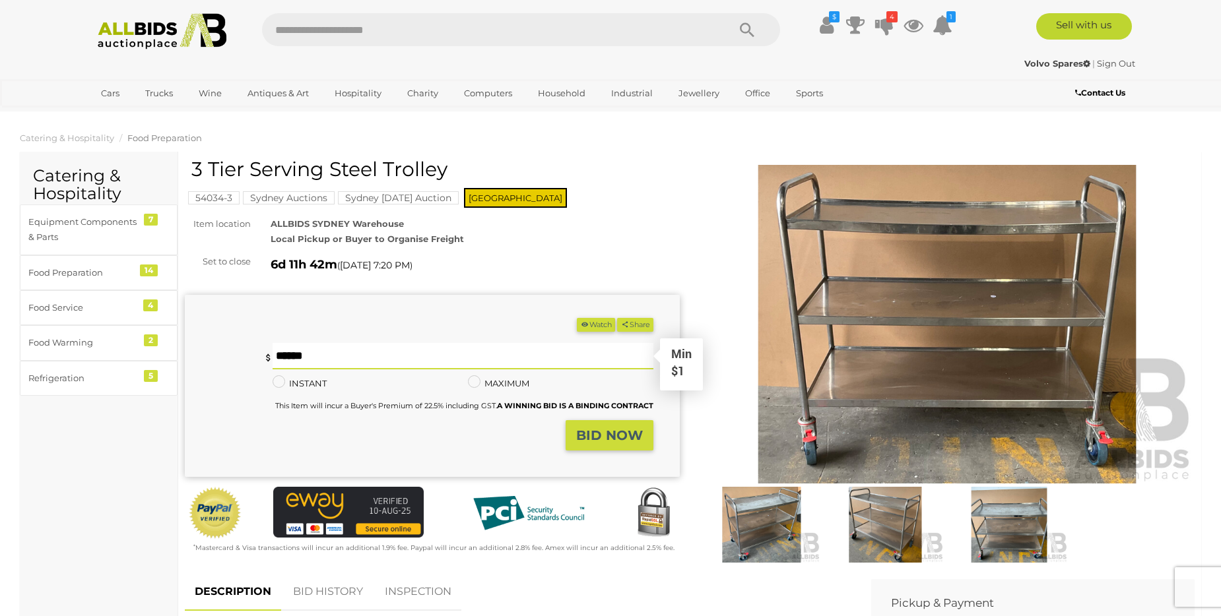
click at [288, 357] on input "text" at bounding box center [463, 356] width 381 height 26
type input "*"
click at [613, 448] on button "BID NOW" at bounding box center [610, 435] width 88 height 31
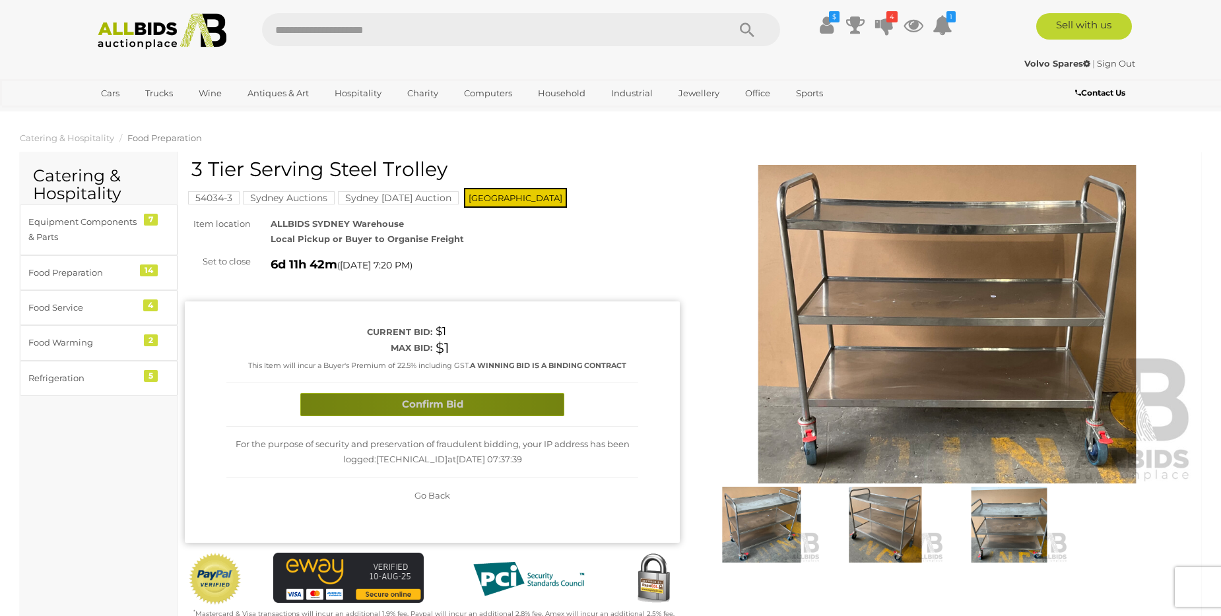
click at [440, 402] on button "Confirm Bid" at bounding box center [432, 404] width 264 height 23
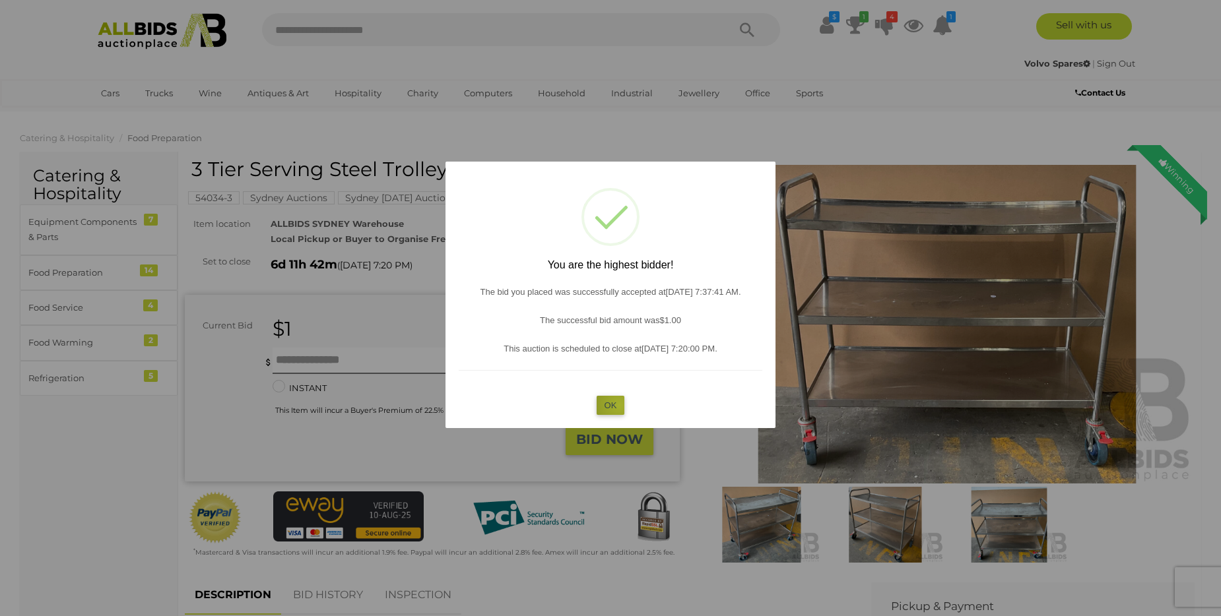
click at [619, 405] on button "OK" at bounding box center [611, 405] width 28 height 19
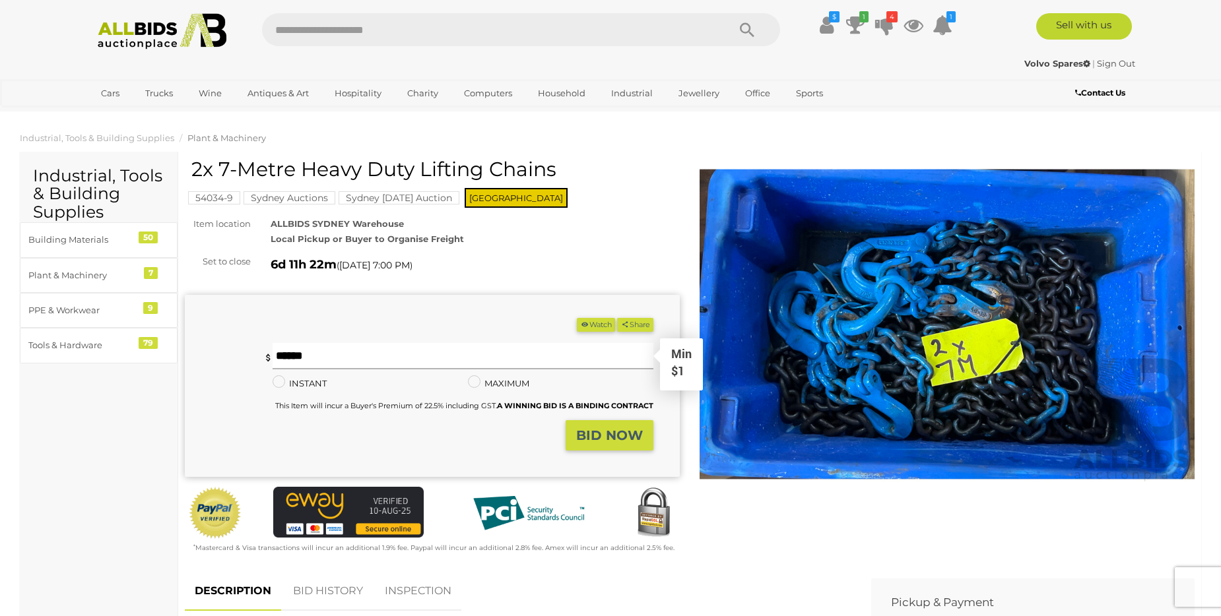
click at [282, 357] on input "text" at bounding box center [463, 356] width 381 height 26
type input "*"
click at [616, 432] on strong "BID NOW" at bounding box center [609, 436] width 67 height 16
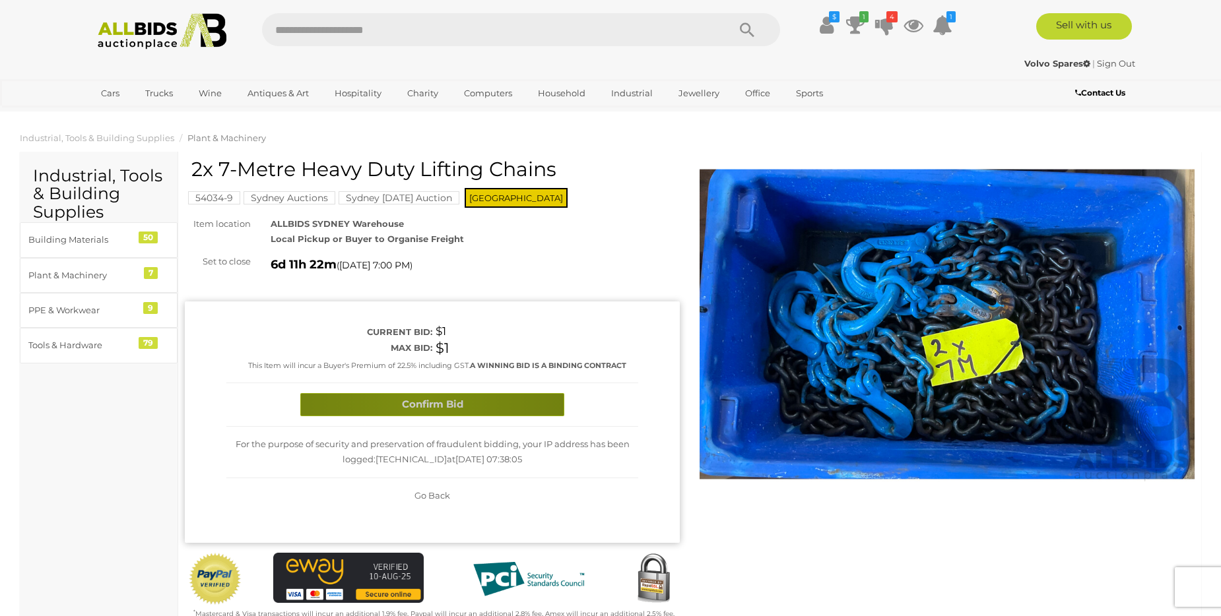
click at [418, 404] on button "Confirm Bid" at bounding box center [432, 404] width 264 height 23
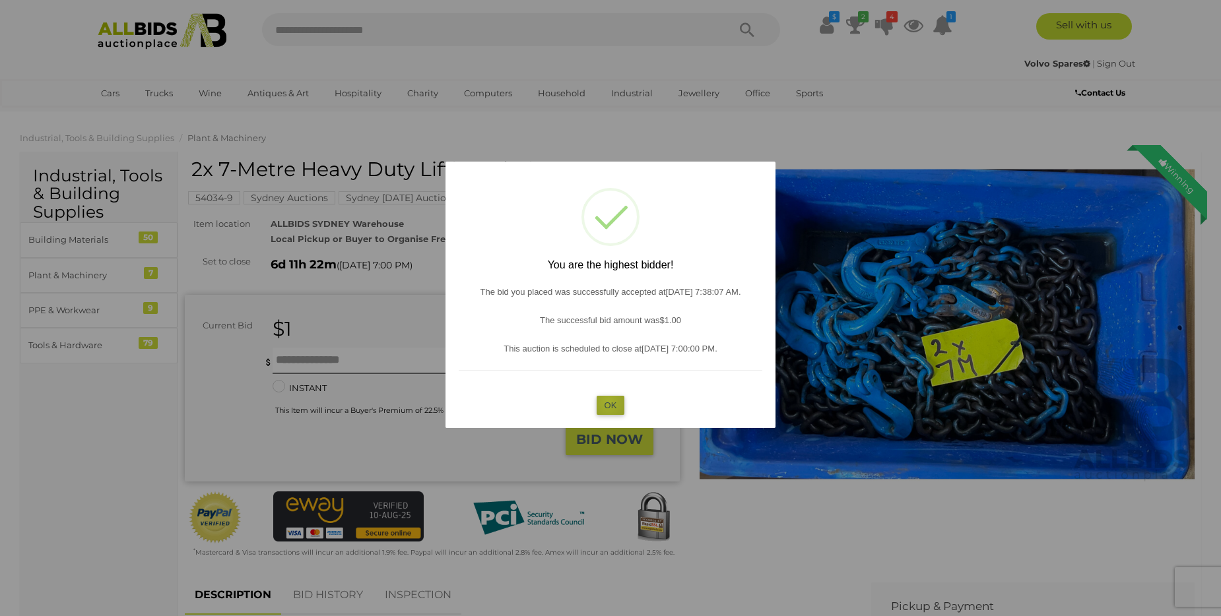
click at [608, 403] on button "OK" at bounding box center [611, 405] width 28 height 19
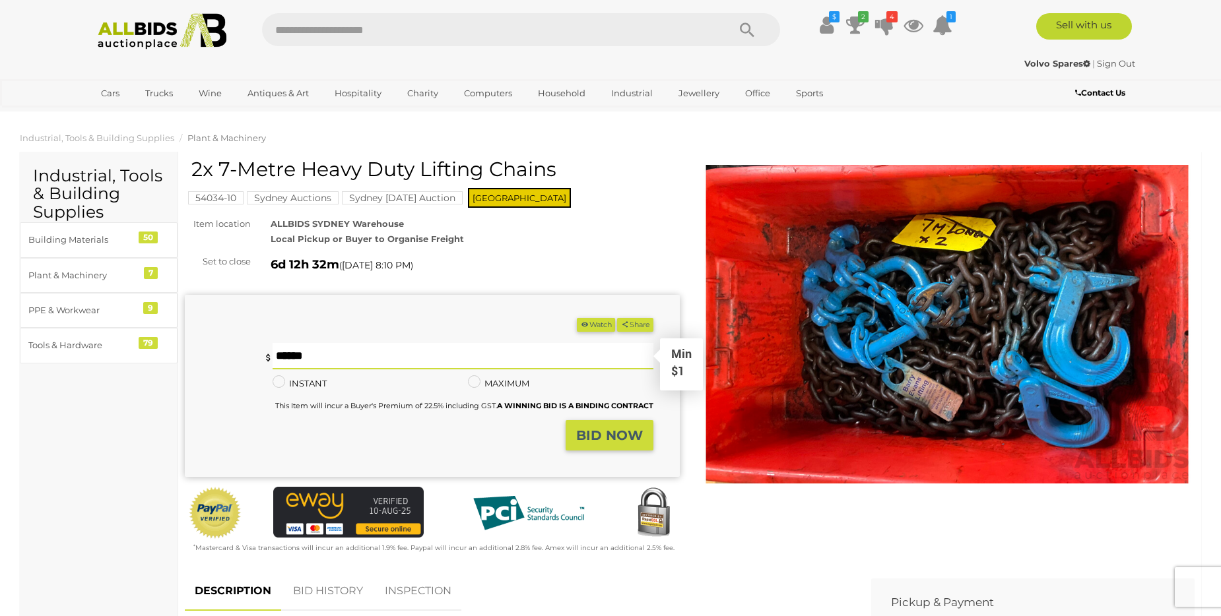
click at [284, 355] on input "text" at bounding box center [463, 356] width 381 height 26
type input "*"
click at [602, 441] on strong "BID NOW" at bounding box center [609, 436] width 67 height 16
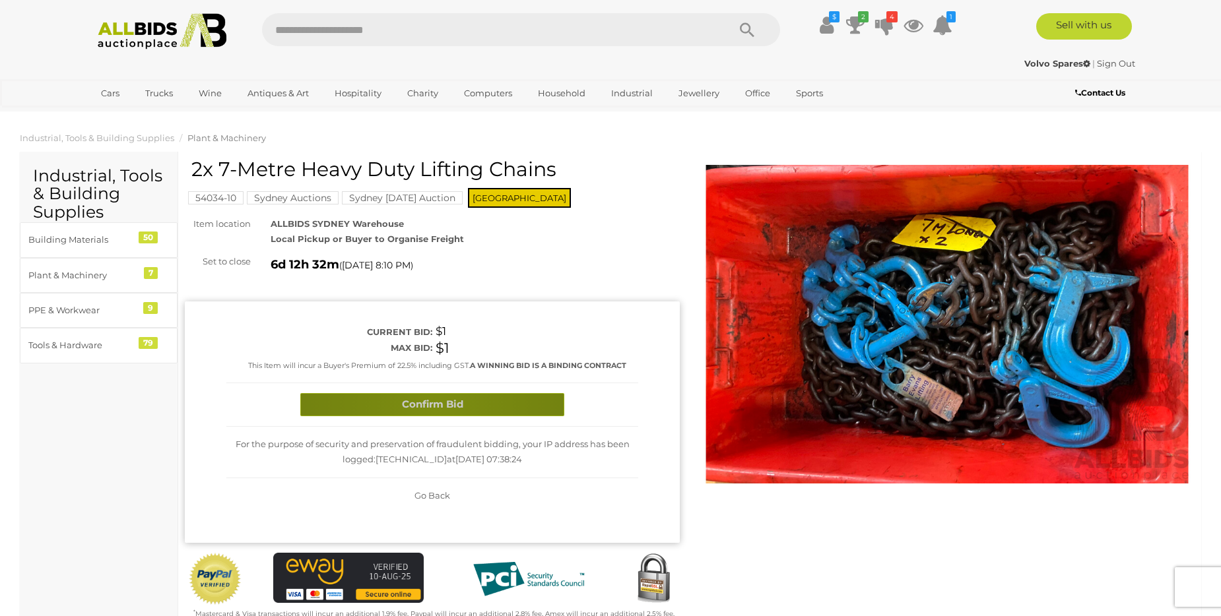
click at [434, 407] on button "Confirm Bid" at bounding box center [432, 404] width 264 height 23
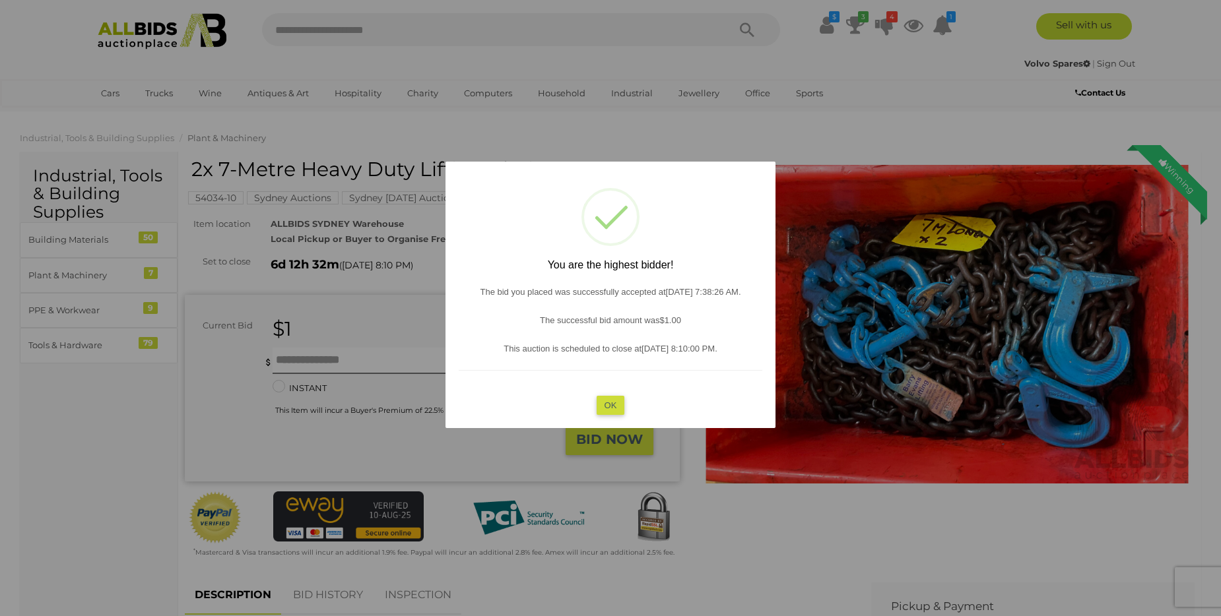
drag, startPoint x: 615, startPoint y: 405, endPoint x: 417, endPoint y: 401, distance: 198.0
click at [614, 405] on button "OK" at bounding box center [611, 405] width 28 height 19
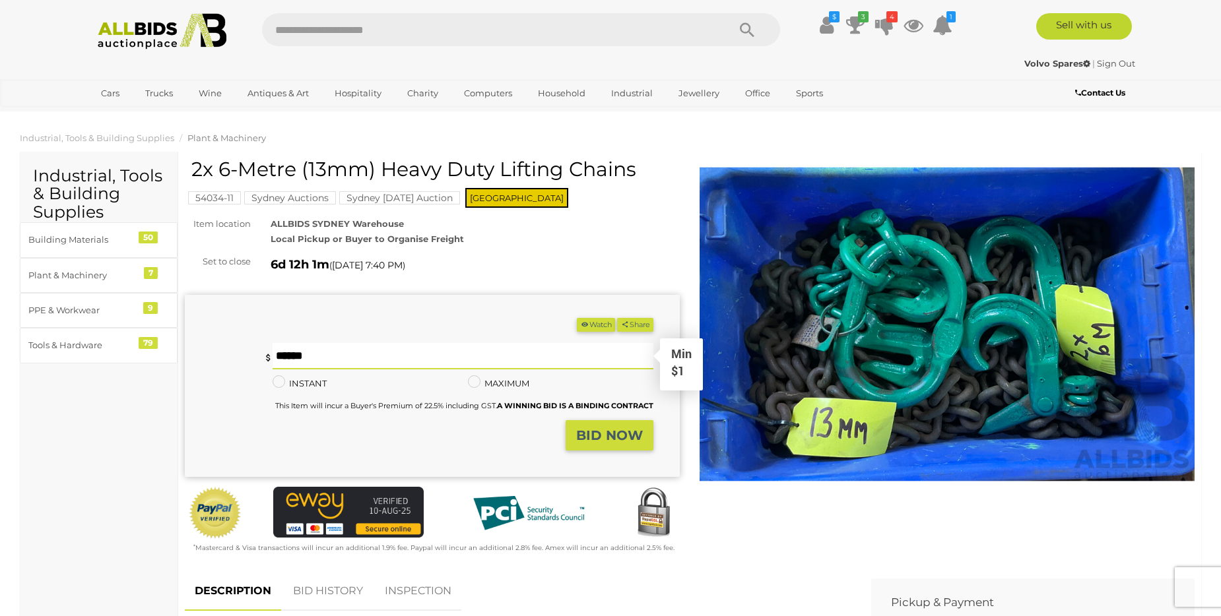
click at [281, 357] on input "text" at bounding box center [463, 356] width 381 height 26
type input "*"
click at [607, 435] on strong "BID NOW" at bounding box center [609, 436] width 67 height 16
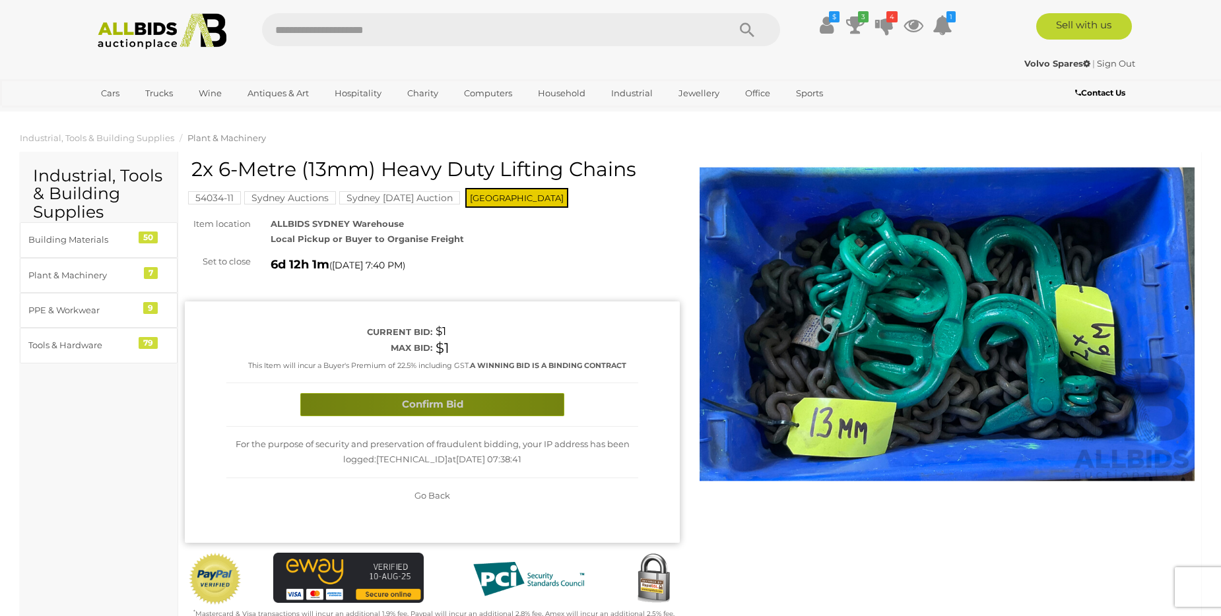
click at [451, 406] on button "Confirm Bid" at bounding box center [432, 404] width 264 height 23
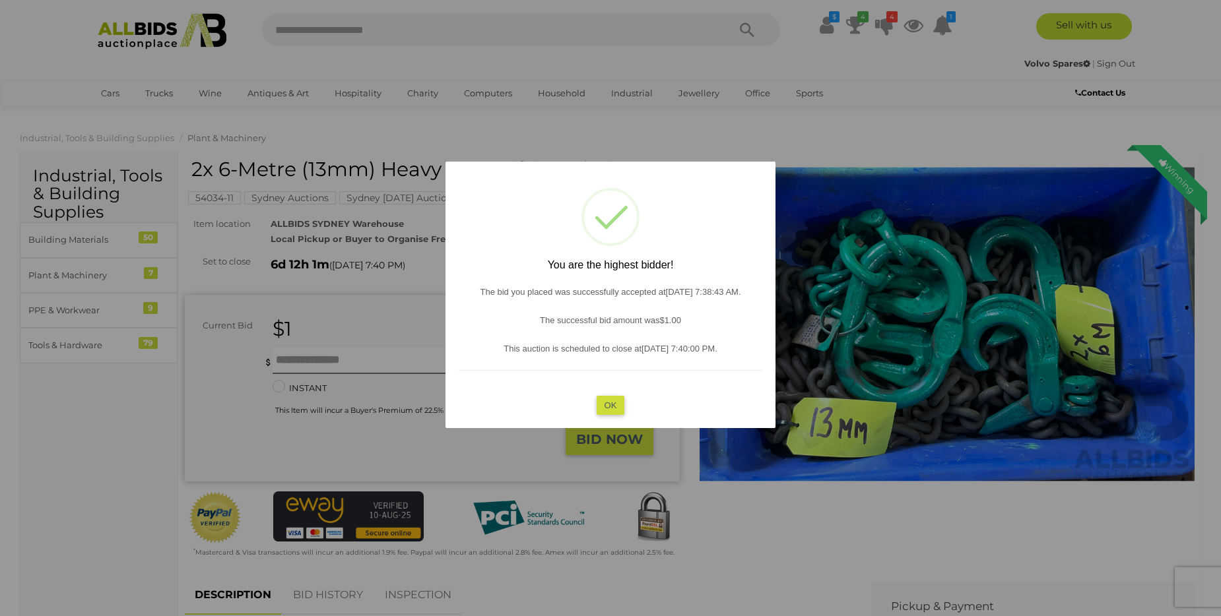
click at [609, 405] on button "OK" at bounding box center [611, 405] width 28 height 19
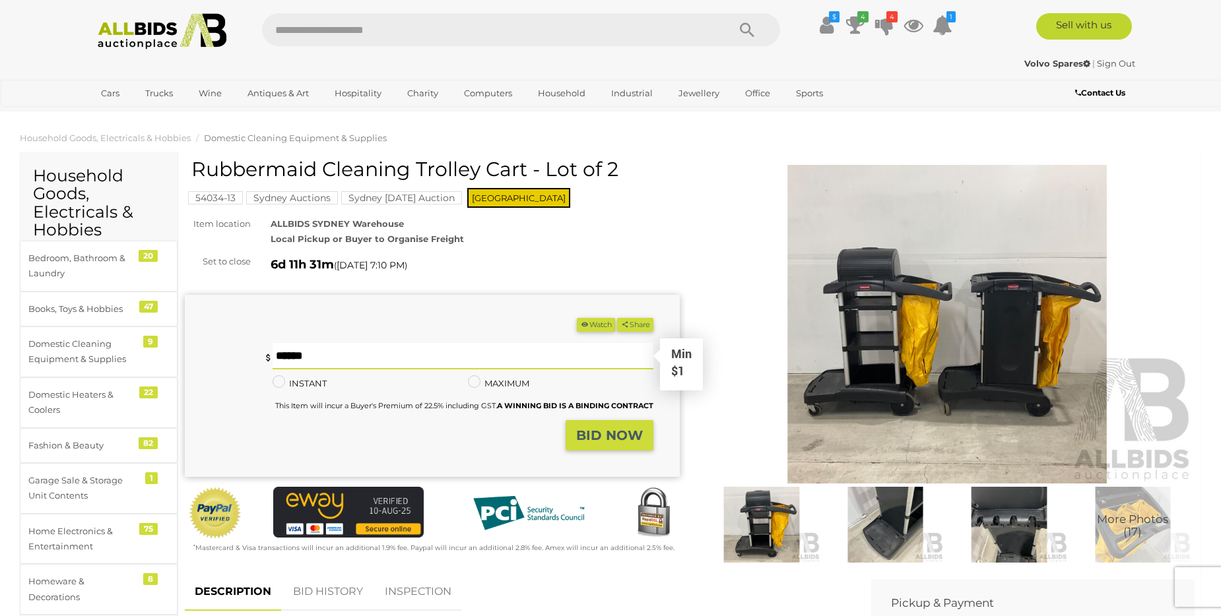
click at [290, 357] on input "text" at bounding box center [463, 356] width 381 height 26
type input "*"
click at [606, 438] on strong "BID NOW" at bounding box center [609, 436] width 67 height 16
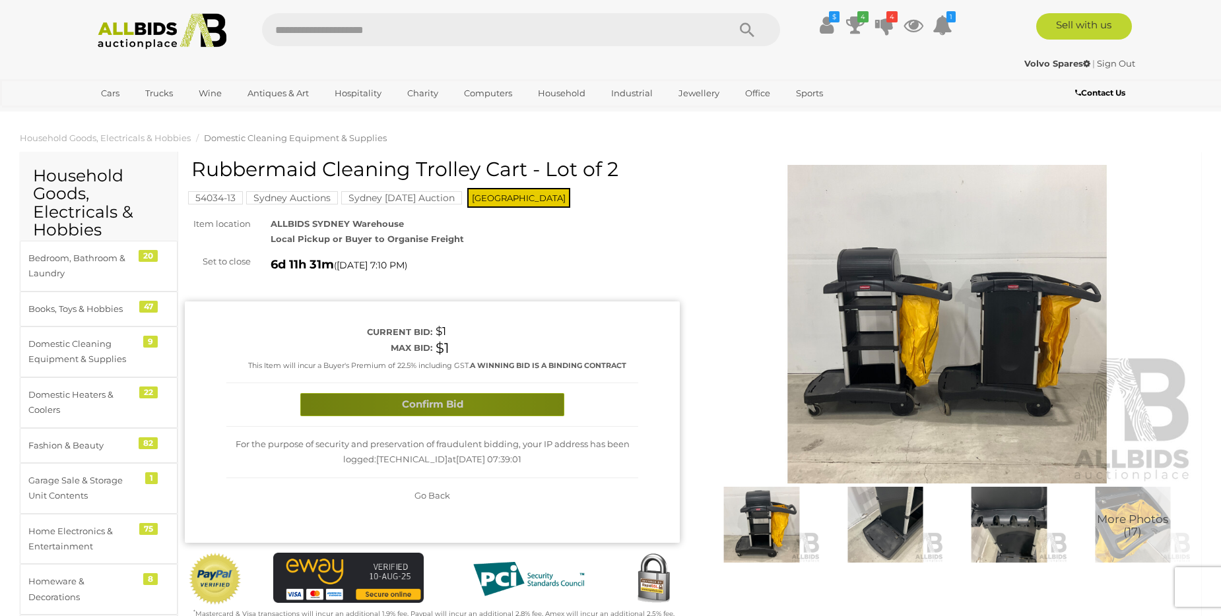
click at [466, 404] on button "Confirm Bid" at bounding box center [432, 404] width 264 height 23
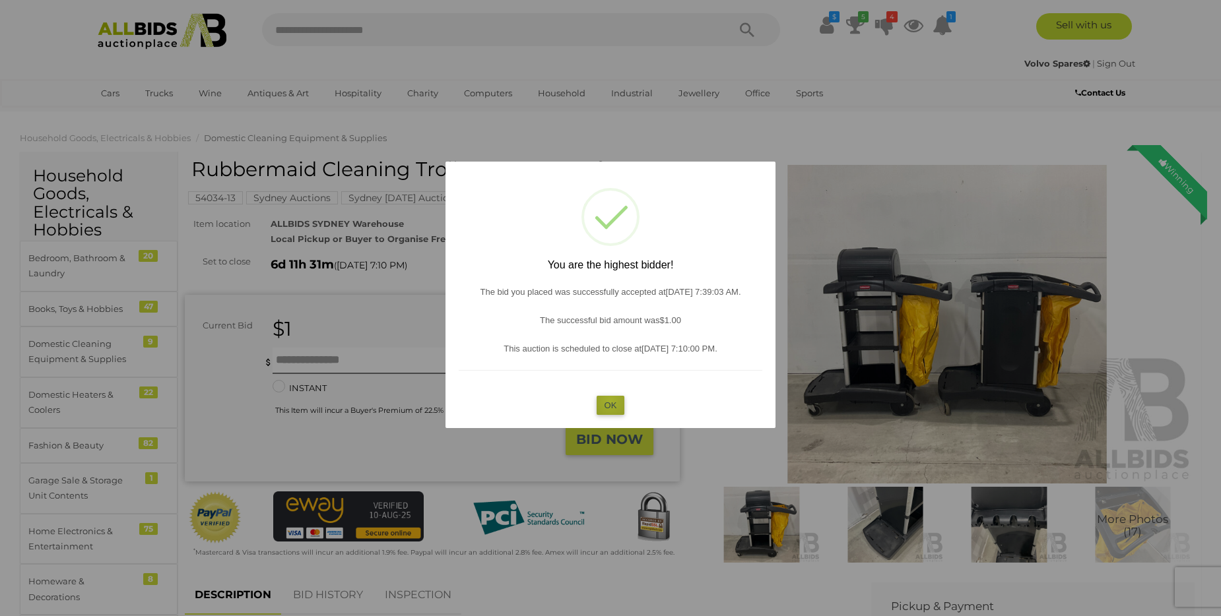
click at [610, 401] on button "OK" at bounding box center [611, 405] width 28 height 19
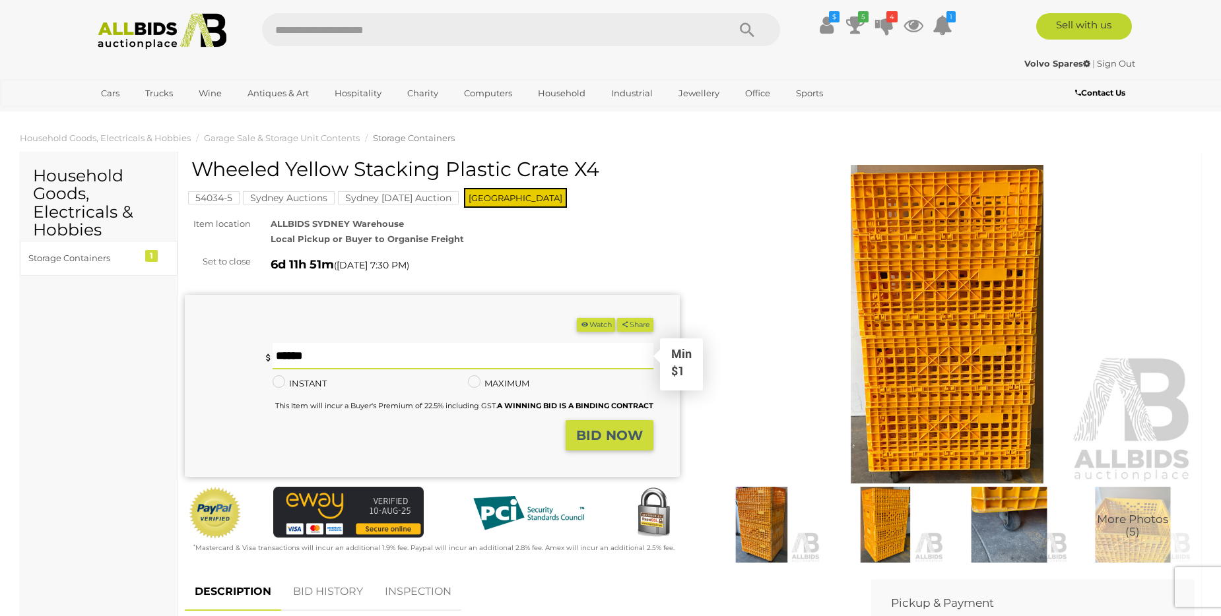
click at [295, 354] on input "text" at bounding box center [463, 356] width 381 height 26
type input "*"
click at [623, 434] on strong "BID NOW" at bounding box center [609, 436] width 67 height 16
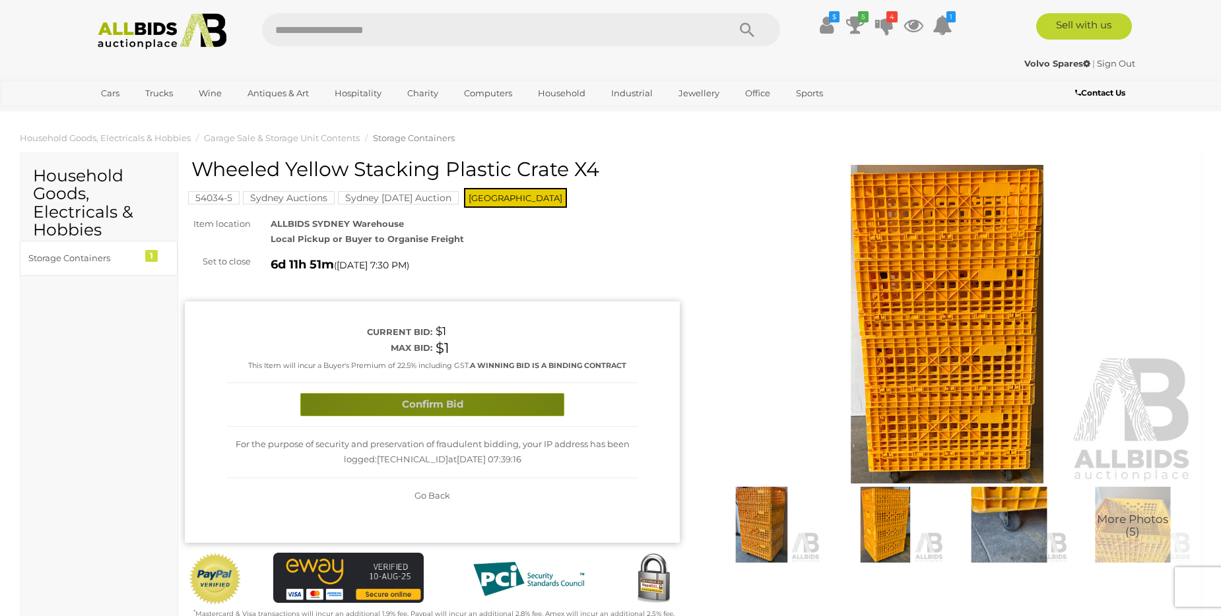
click at [430, 405] on button "Confirm Bid" at bounding box center [432, 404] width 264 height 23
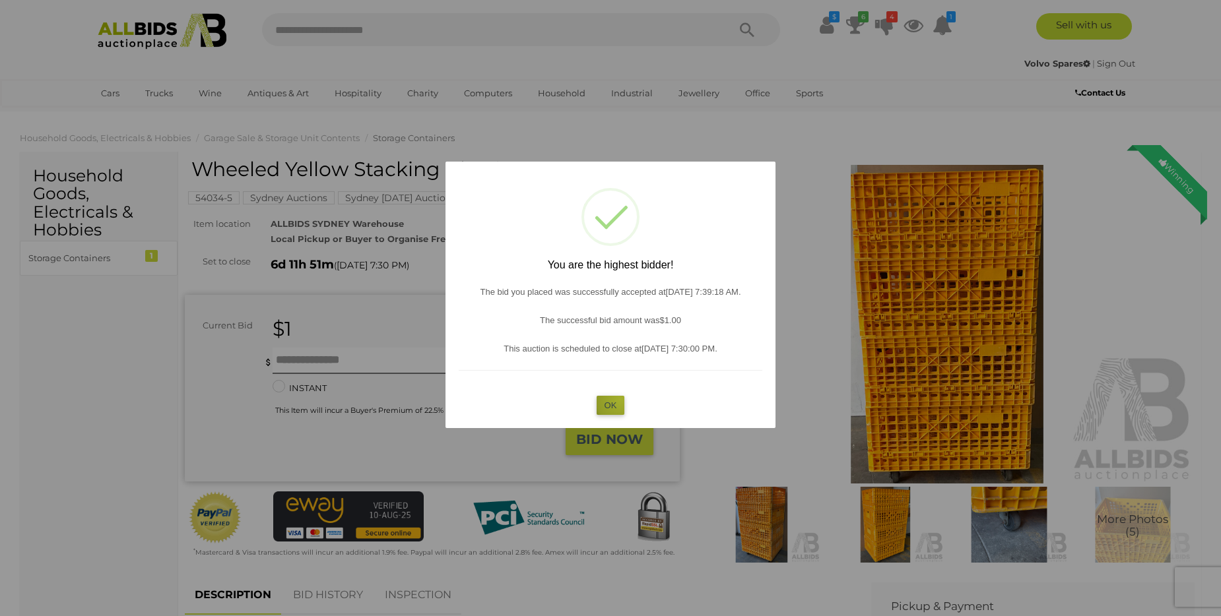
click at [620, 400] on button "OK" at bounding box center [611, 405] width 28 height 19
